Goal: Task Accomplishment & Management: Use online tool/utility

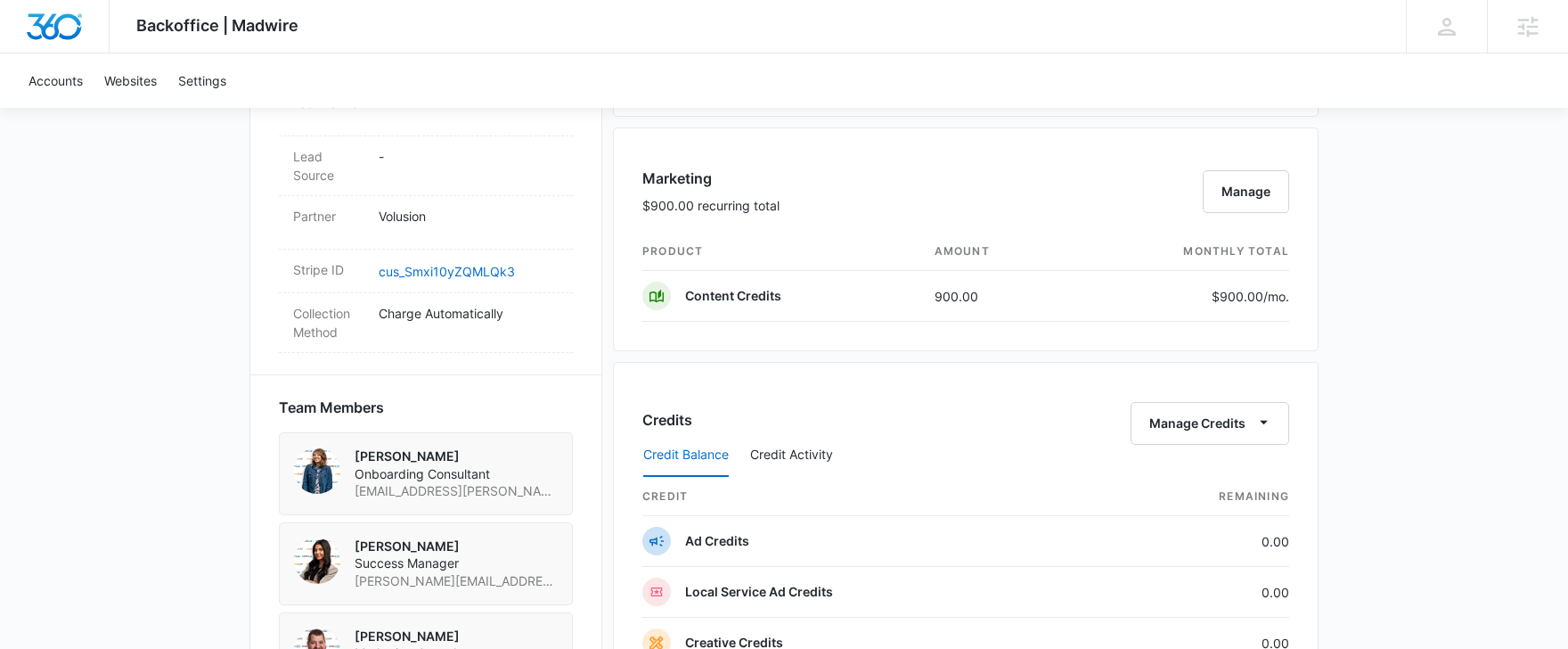
scroll to position [1012, 0]
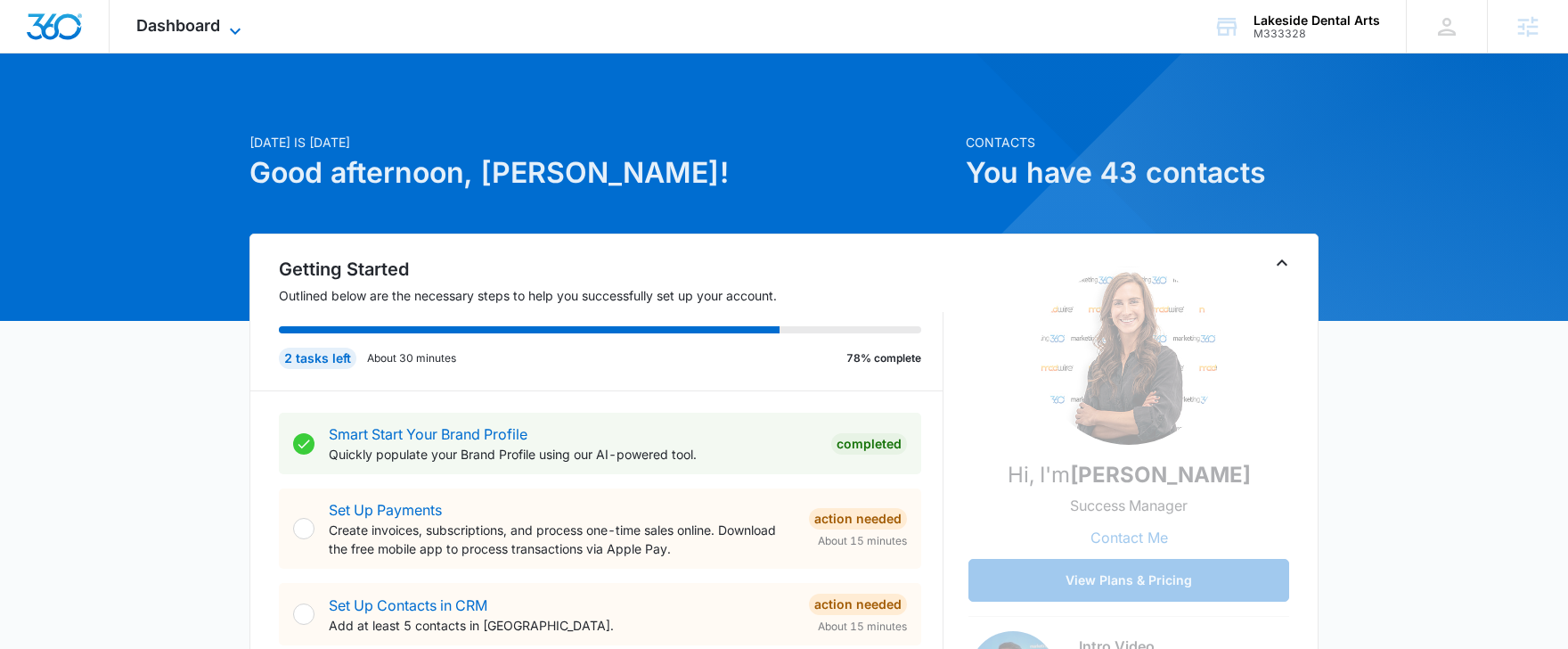
click at [193, 18] on span "Dashboard" at bounding box center [177, 25] width 84 height 18
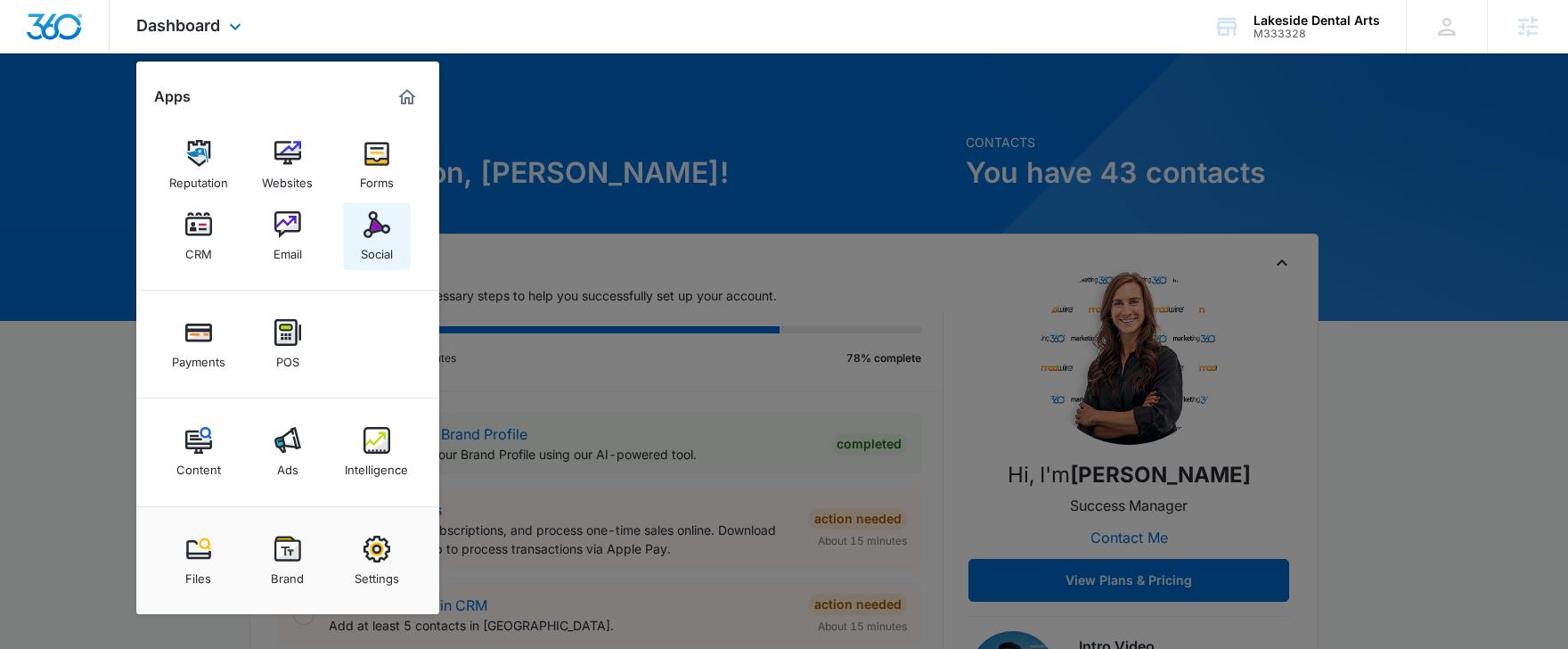
click at [378, 242] on div "Social" at bounding box center [377, 249] width 32 height 23
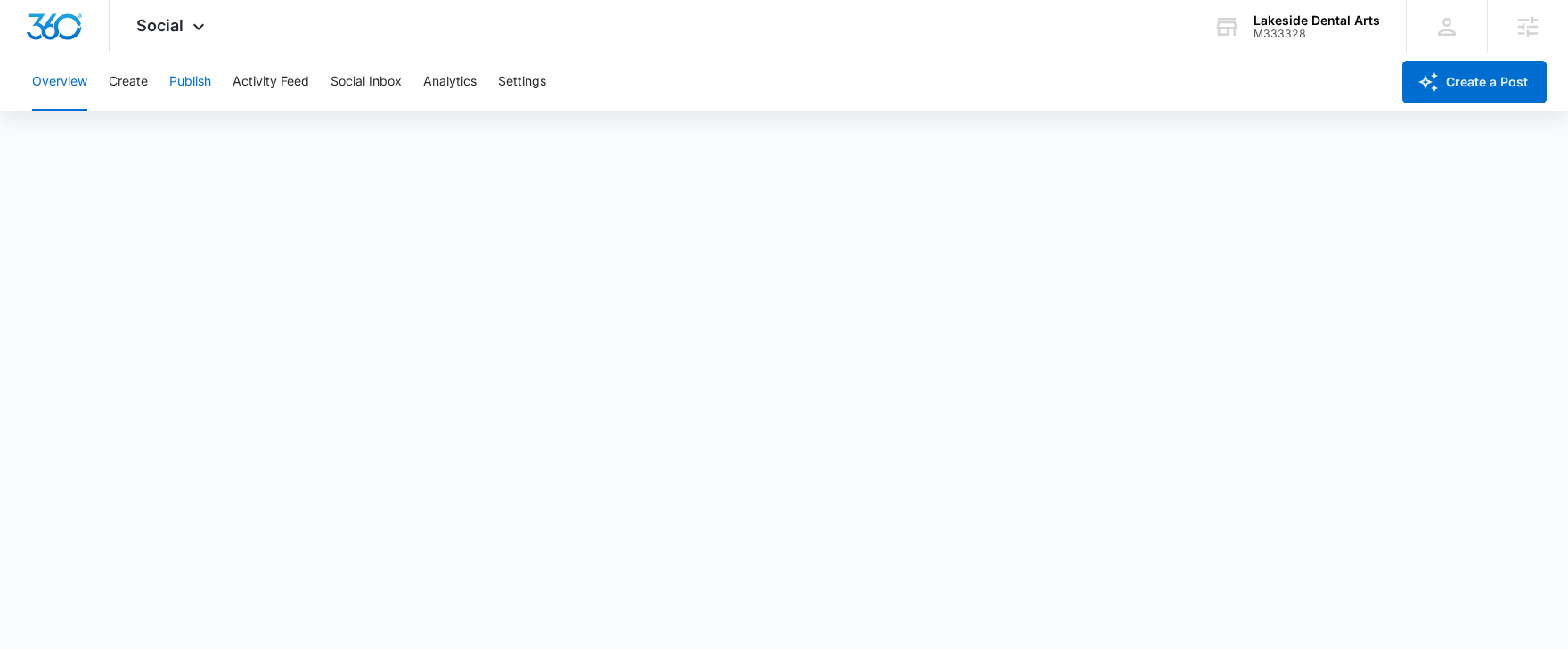
click at [191, 89] on button "Publish" at bounding box center [190, 82] width 42 height 57
